Goal: Find contact information: Find contact information

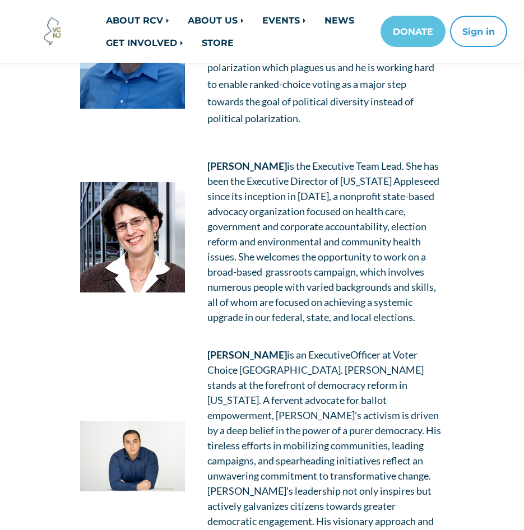
scroll to position [504, 0]
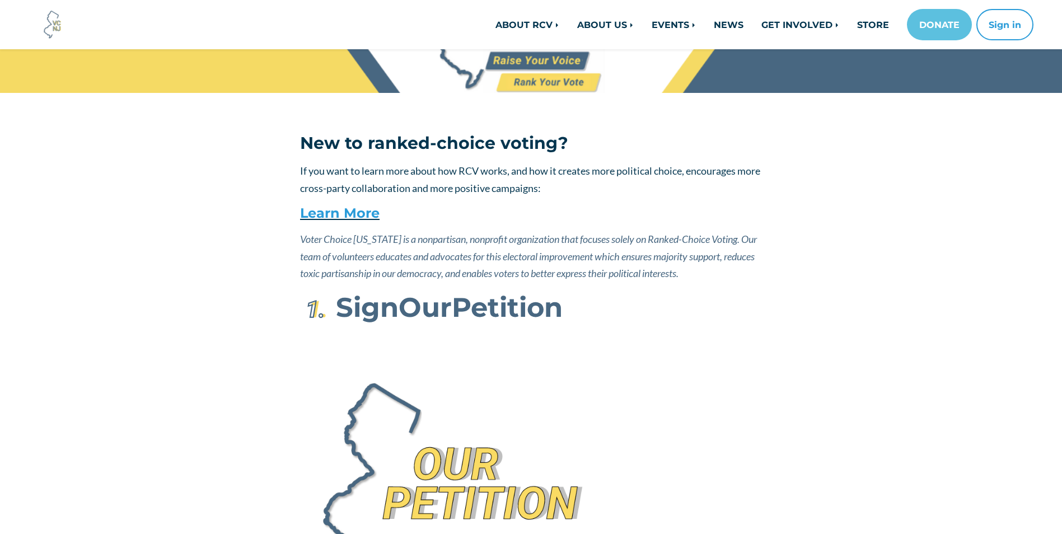
scroll to position [336, 0]
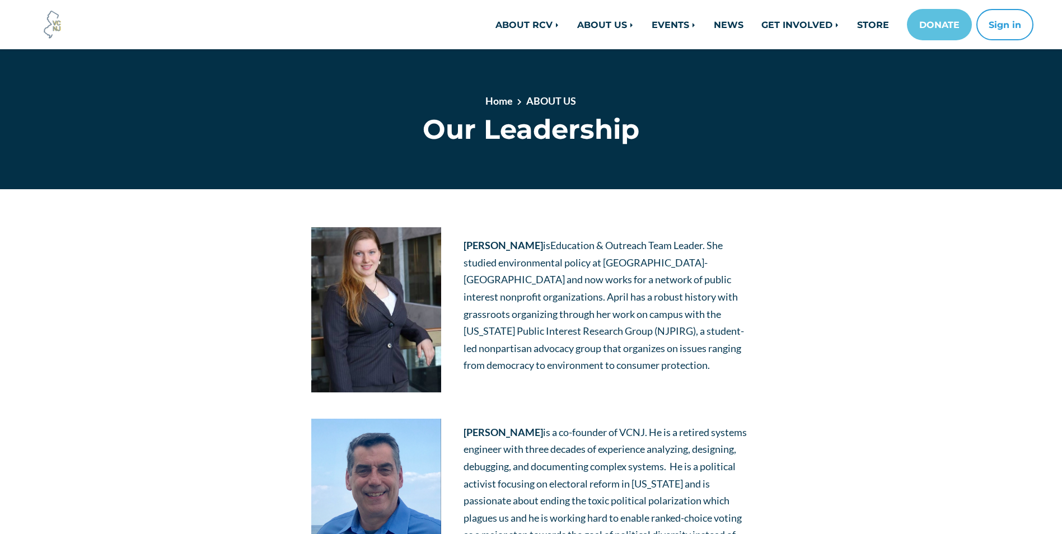
click at [488, 323] on p "April Nicklaus is Education & Outreach Team Leader . She studied environmental …" at bounding box center [607, 305] width 287 height 137
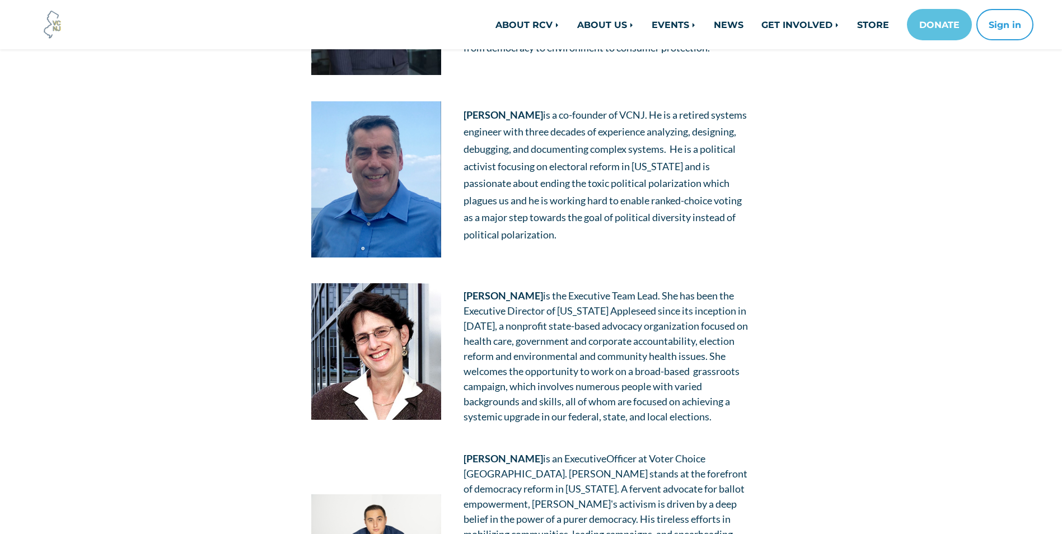
scroll to position [560, 0]
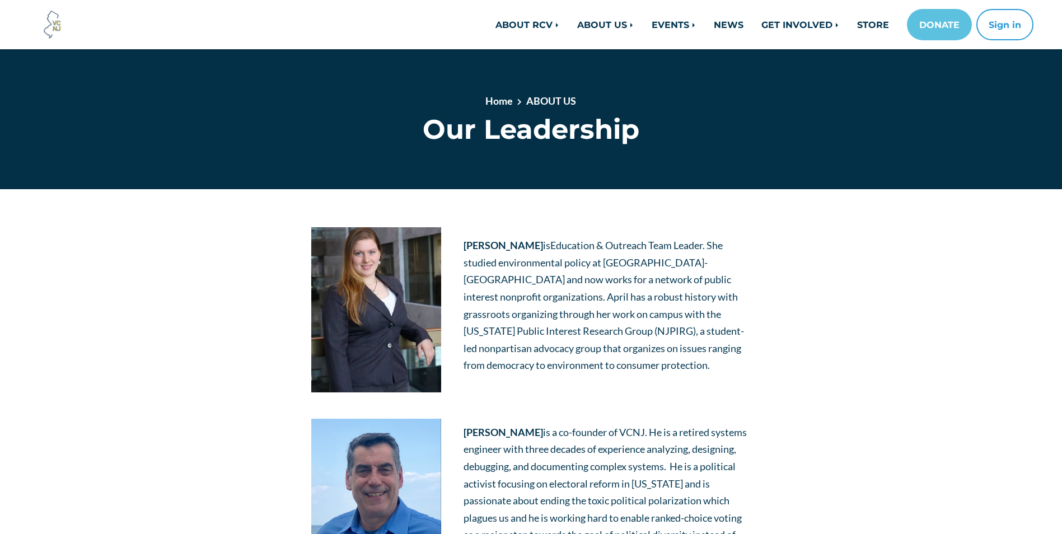
scroll to position [491, 0]
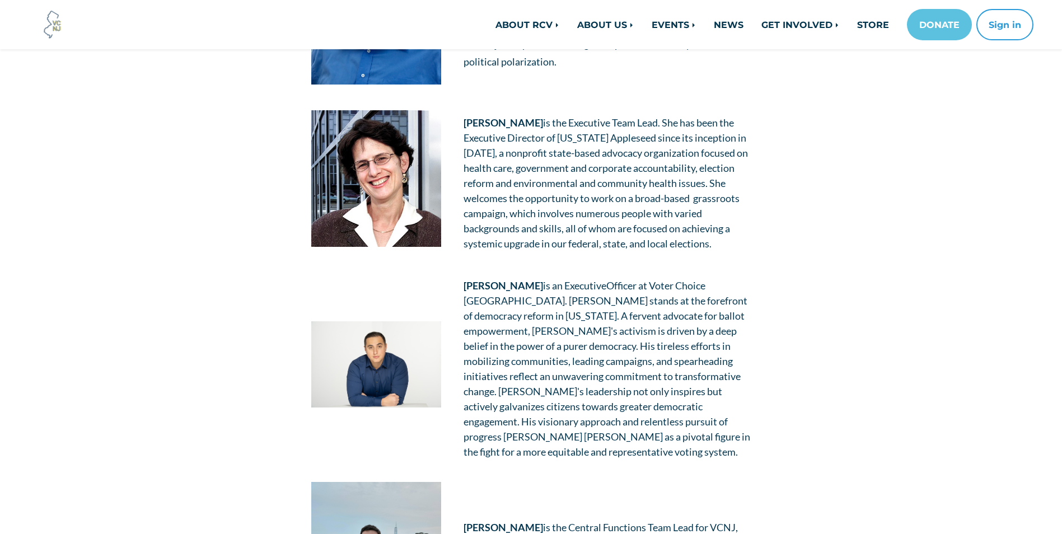
drag, startPoint x: 459, startPoint y: 117, endPoint x: 543, endPoint y: 121, distance: 83.5
click at [543, 121] on td "[PERSON_NAME] is the Executive Team Lead. She has been the Executive Director o…" at bounding box center [608, 183] width 310 height 168
copy strong "[PERSON_NAME]"
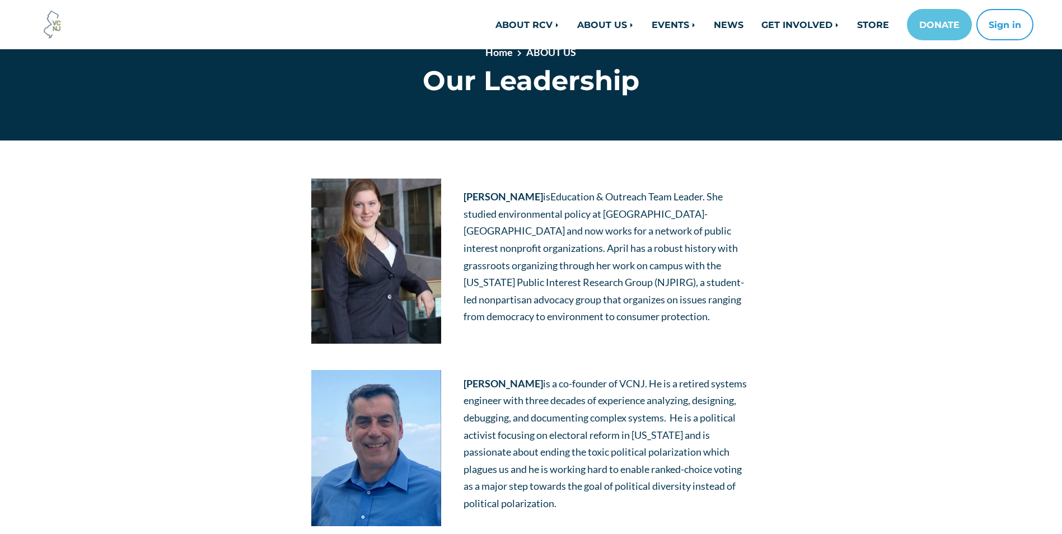
scroll to position [280, 0]
